Goal: Task Accomplishment & Management: Use online tool/utility

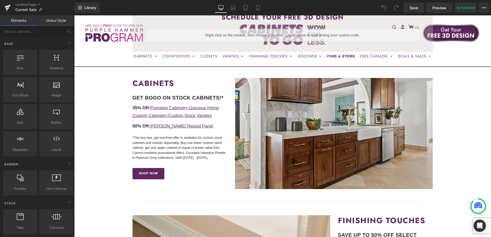
scroll to position [154, 0]
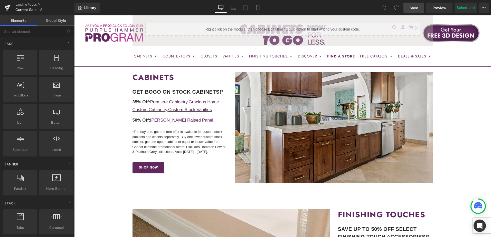
click at [415, 9] on span "Save" at bounding box center [413, 7] width 8 height 5
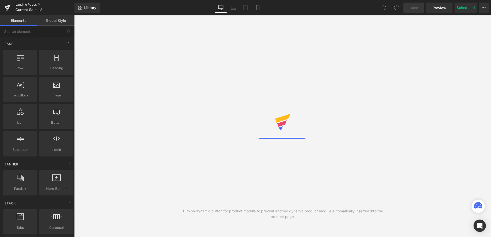
click at [25, 5] on link "Landing Pages" at bounding box center [44, 5] width 59 height 4
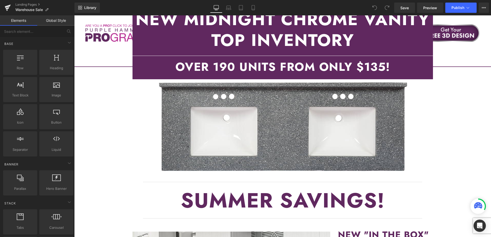
scroll to position [719, 0]
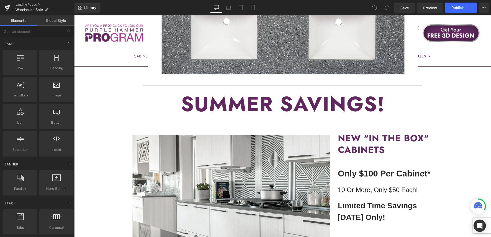
click at [249, 89] on strong "SUMMER SAVINGS!" at bounding box center [283, 104] width 204 height 30
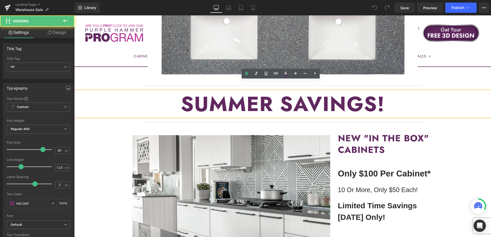
click at [253, 90] on strong "SUMMER SAVINGS!" at bounding box center [283, 104] width 204 height 30
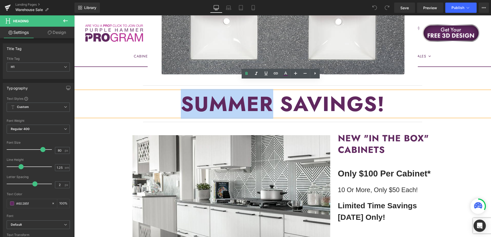
drag, startPoint x: 271, startPoint y: 90, endPoint x: 178, endPoint y: 99, distance: 92.8
click at [178, 99] on h1 "SUMMER SAVINGS!" at bounding box center [282, 104] width 417 height 26
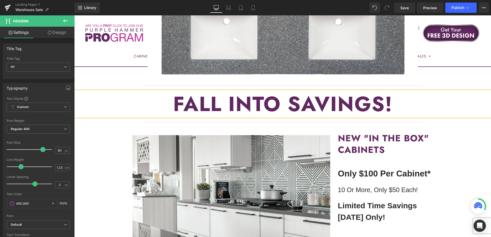
click at [461, 137] on div "Warehouse Sale Heading Saturday, October 11th (9am-5pm) at our National Distrib…" at bounding box center [282, 169] width 417 height 1598
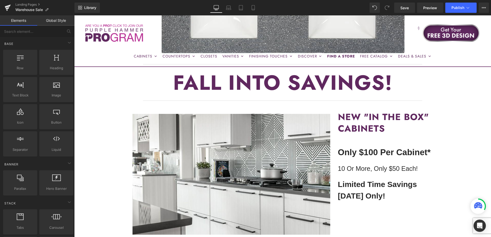
scroll to position [693, 0]
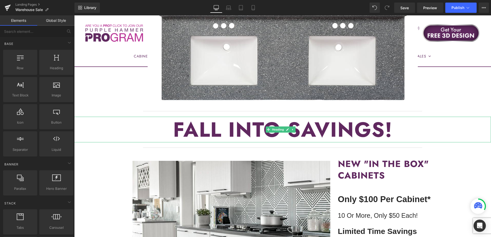
click at [241, 120] on strong "FALL INTO SAVINGS!" at bounding box center [282, 130] width 219 height 30
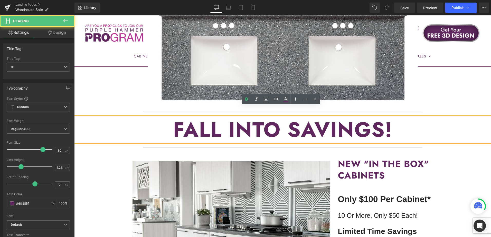
click at [245, 119] on strong "FALL INTO SAVINGS!" at bounding box center [282, 130] width 219 height 30
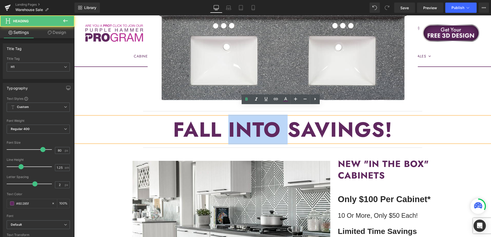
click at [245, 119] on strong "FALL INTO SAVINGS!" at bounding box center [282, 130] width 219 height 30
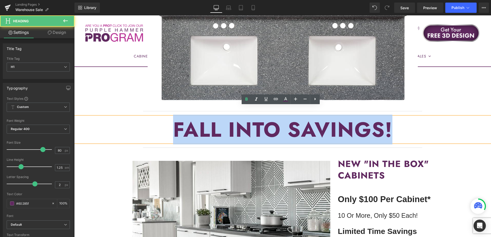
click at [245, 119] on strong "FALL INTO SAVINGS!" at bounding box center [282, 130] width 219 height 30
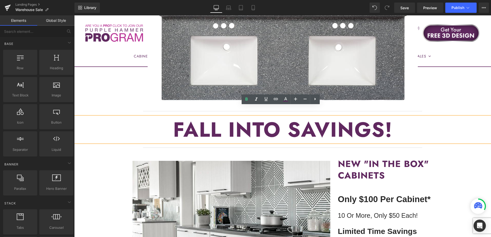
click at [458, 155] on div "Warehouse Sale Heading Saturday, October 11th (9am-5pm) at our National Distrib…" at bounding box center [282, 194] width 417 height 1598
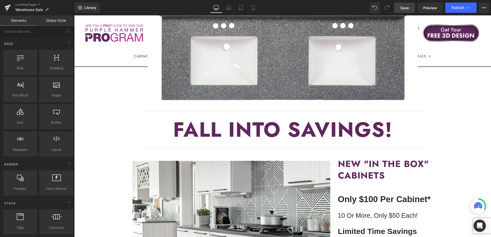
click at [405, 6] on span "Save" at bounding box center [404, 7] width 8 height 5
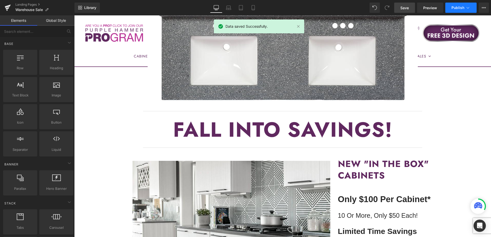
click at [456, 9] on span "Publish" at bounding box center [457, 8] width 13 height 4
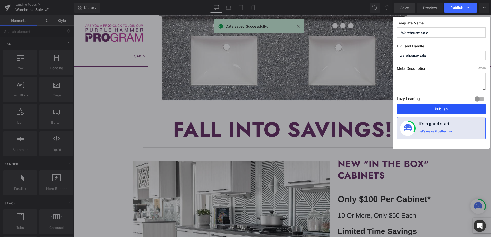
click at [454, 108] on button "Publish" at bounding box center [441, 109] width 89 height 10
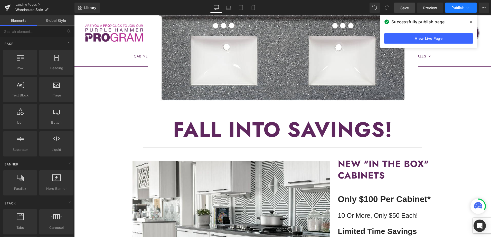
click at [458, 9] on span "Publish" at bounding box center [457, 8] width 13 height 4
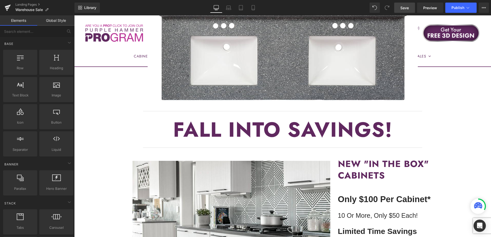
click at [407, 9] on span "Save" at bounding box center [404, 7] width 8 height 5
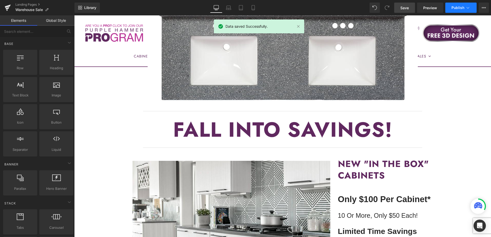
click at [460, 8] on span "Publish" at bounding box center [457, 8] width 13 height 4
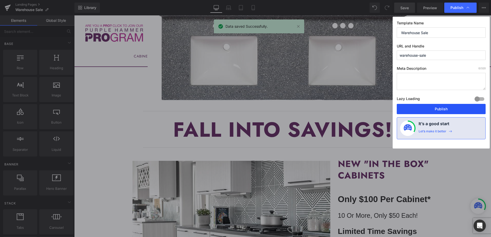
drag, startPoint x: 453, startPoint y: 110, endPoint x: 384, endPoint y: 99, distance: 70.2
click at [453, 110] on button "Publish" at bounding box center [441, 109] width 89 height 10
